Goal: Find specific page/section: Find specific page/section

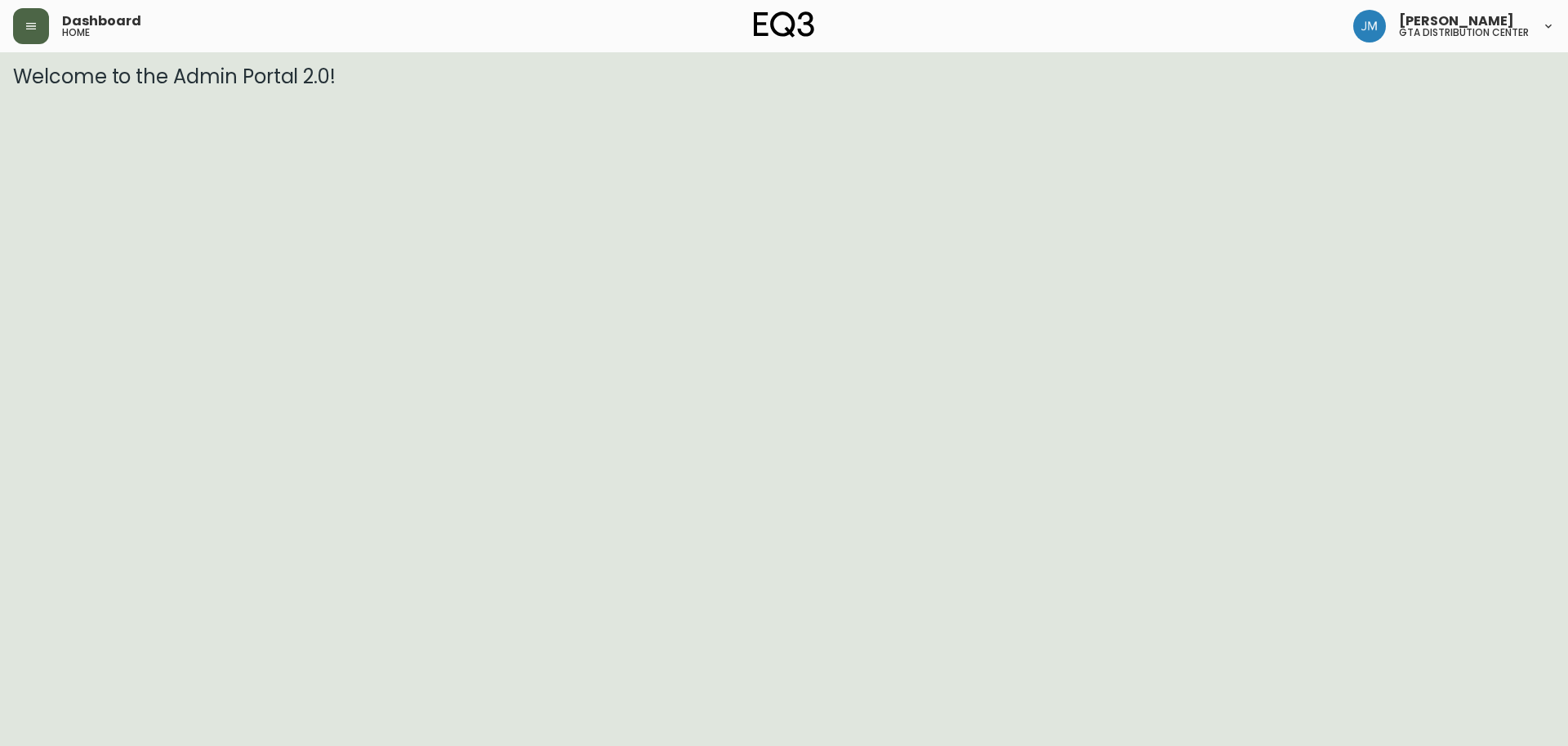
click at [35, 24] on icon "button" at bounding box center [31, 26] width 10 height 7
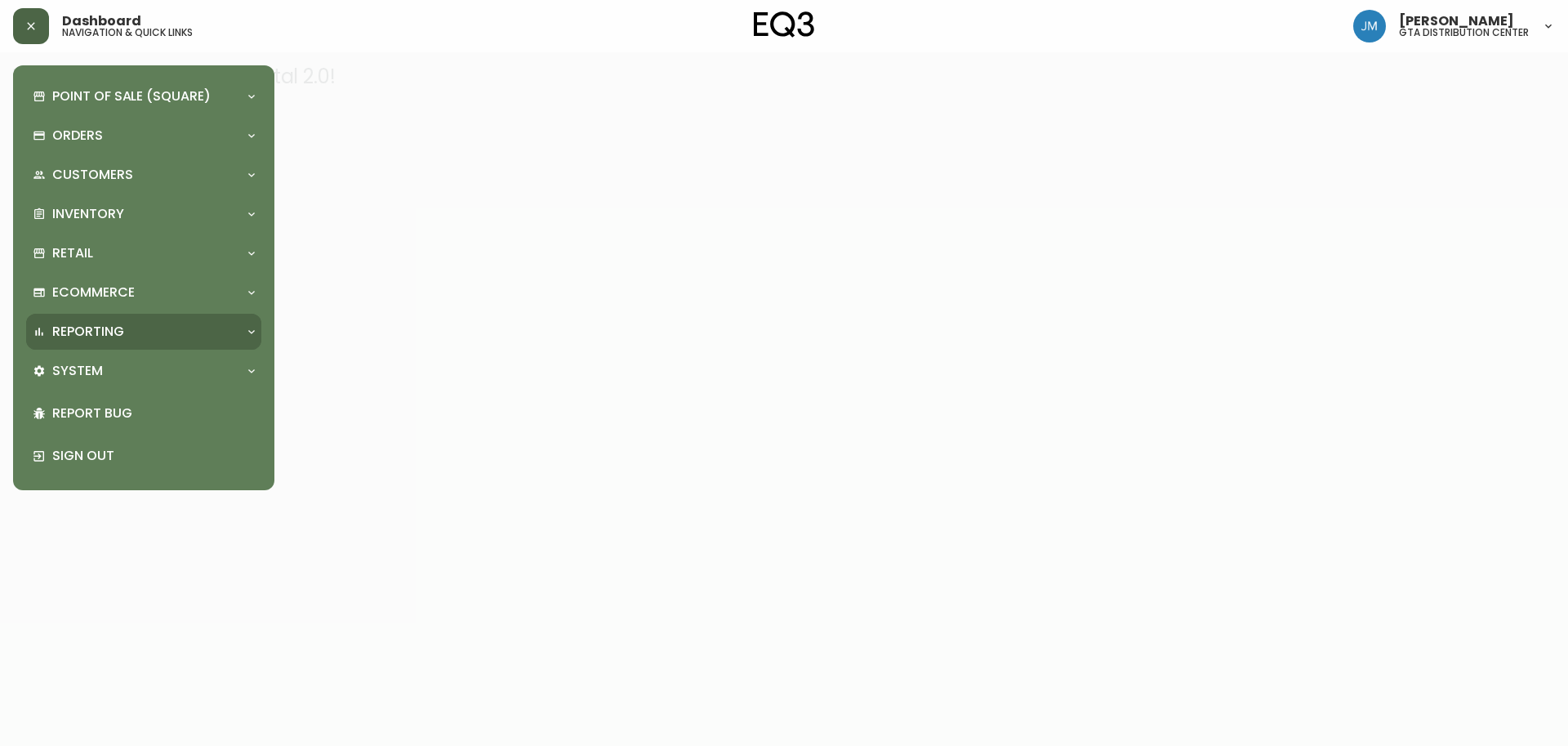
click at [78, 330] on p "Reporting" at bounding box center [88, 331] width 72 height 18
